Goal: Task Accomplishment & Management: Manage account settings

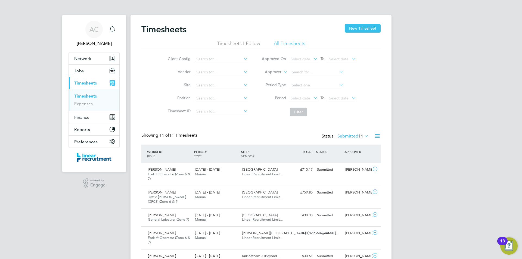
click at [93, 98] on link "Timesheets" at bounding box center [85, 96] width 23 height 5
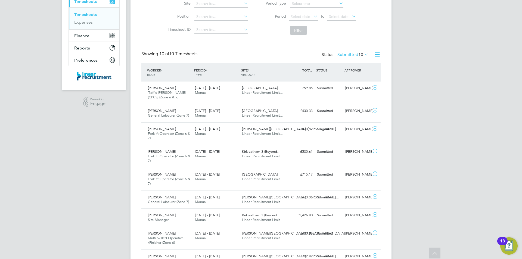
click at [361, 53] on span "10" at bounding box center [360, 54] width 5 height 5
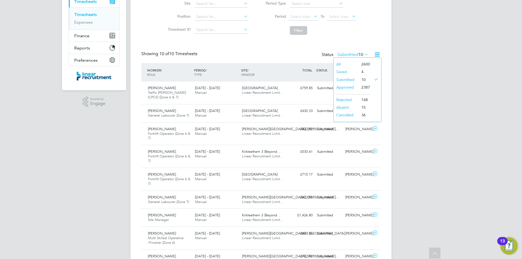
click at [350, 88] on li "Approved" at bounding box center [346, 87] width 25 height 8
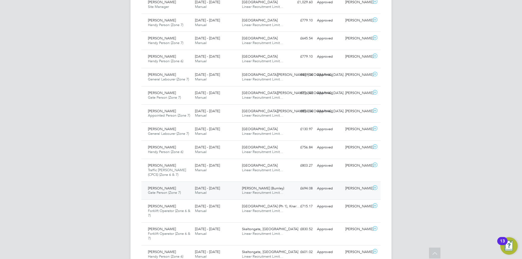
click at [159, 190] on span "Mohammed Farah" at bounding box center [162, 188] width 28 height 5
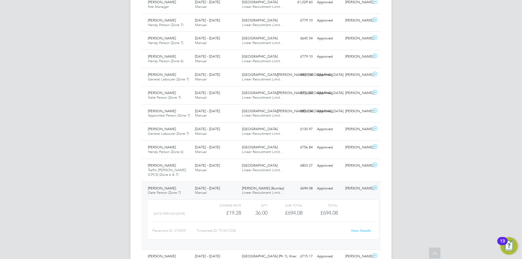
click at [359, 230] on link "View Details" at bounding box center [361, 230] width 20 height 5
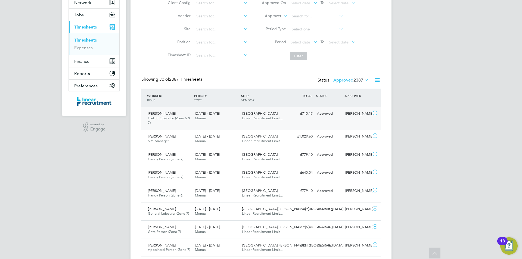
scroll to position [54, 0]
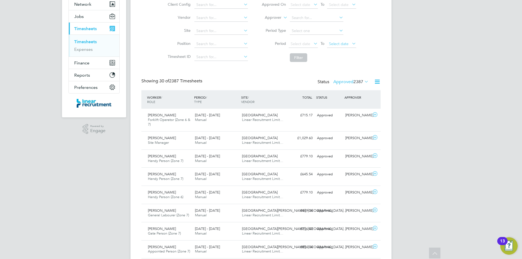
click at [345, 45] on span "Select date" at bounding box center [339, 43] width 20 height 5
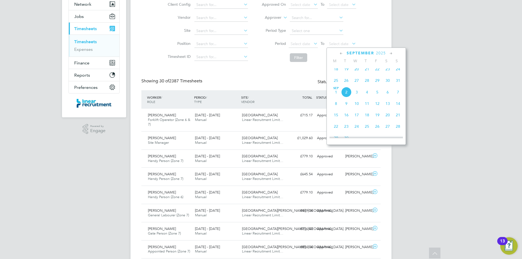
click at [398, 85] on span "31" at bounding box center [398, 80] width 10 height 10
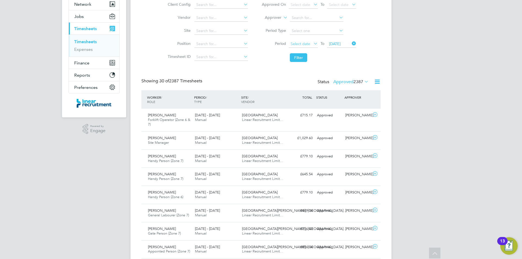
click at [296, 48] on span "Select date" at bounding box center [303, 44] width 29 height 7
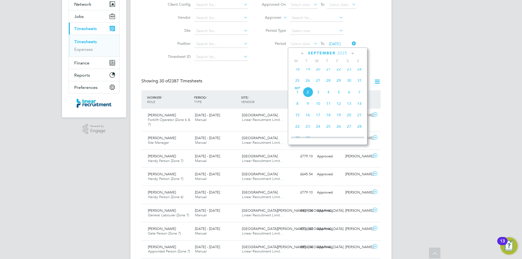
click at [298, 84] on span "25" at bounding box center [297, 80] width 10 height 10
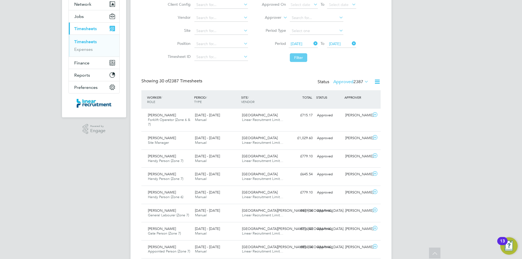
click at [295, 59] on button "Filter" at bounding box center [298, 57] width 17 height 9
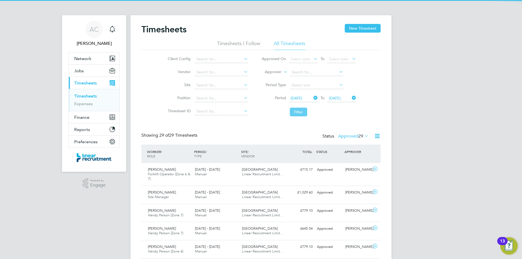
scroll to position [14, 47]
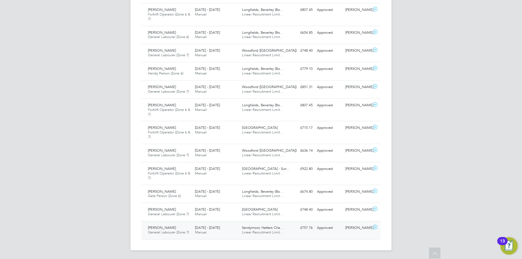
click at [168, 229] on span "Aaron Jamieson" at bounding box center [162, 227] width 28 height 5
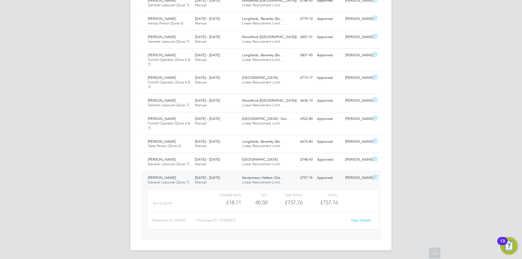
click at [355, 222] on link "View Details" at bounding box center [361, 220] width 20 height 5
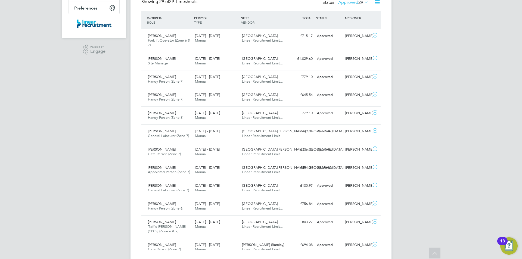
scroll to position [0, 0]
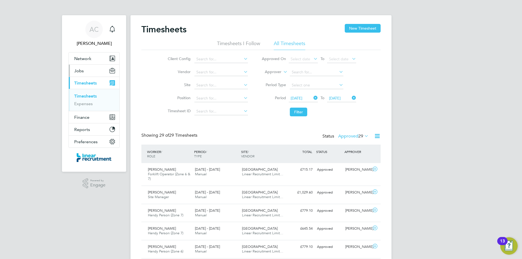
click at [92, 72] on button "Jobs" at bounding box center [94, 71] width 51 height 12
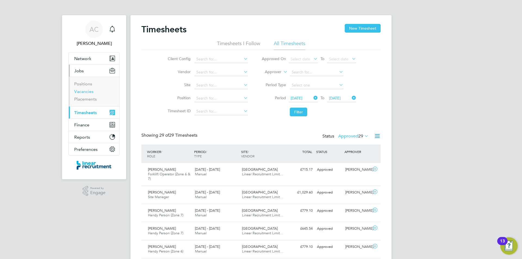
click at [92, 92] on link "Vacancies" at bounding box center [83, 91] width 19 height 5
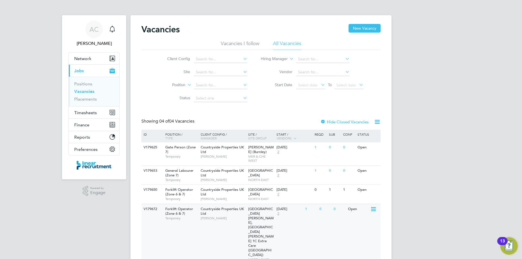
click at [223, 221] on div "Countryside Properties UK Ltd Ian Marshall" at bounding box center [223, 213] width 48 height 19
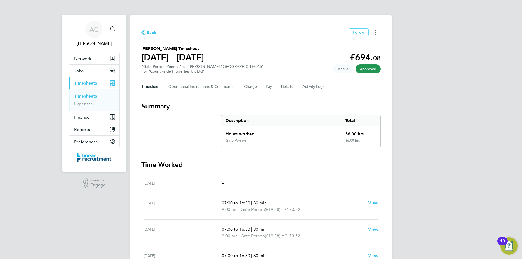
click at [372, 30] on button "Timesheets Menu" at bounding box center [376, 32] width 10 height 8
click at [357, 42] on link "Download timesheet" at bounding box center [347, 44] width 65 height 11
click at [376, 37] on div "Back Follow [PERSON_NAME] Timesheet [DATE] - [DATE] £757. 76 "General Labourer …" at bounding box center [261, 199] width 261 height 369
click at [376, 33] on icon "Timesheets Menu" at bounding box center [375, 32] width 1 height 5
click at [365, 45] on link "Download timesheet" at bounding box center [347, 44] width 65 height 11
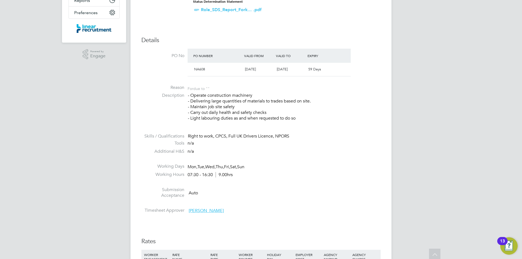
scroll to position [163, 0]
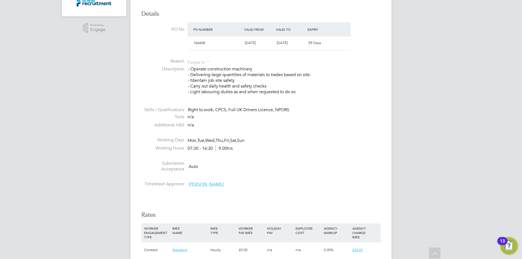
click at [305, 141] on li "Working Days Mon, Tue, Wed, Thu, Fri, Sat, Sun" at bounding box center [260, 141] width 239 height 8
